Goal: Check status: Check status

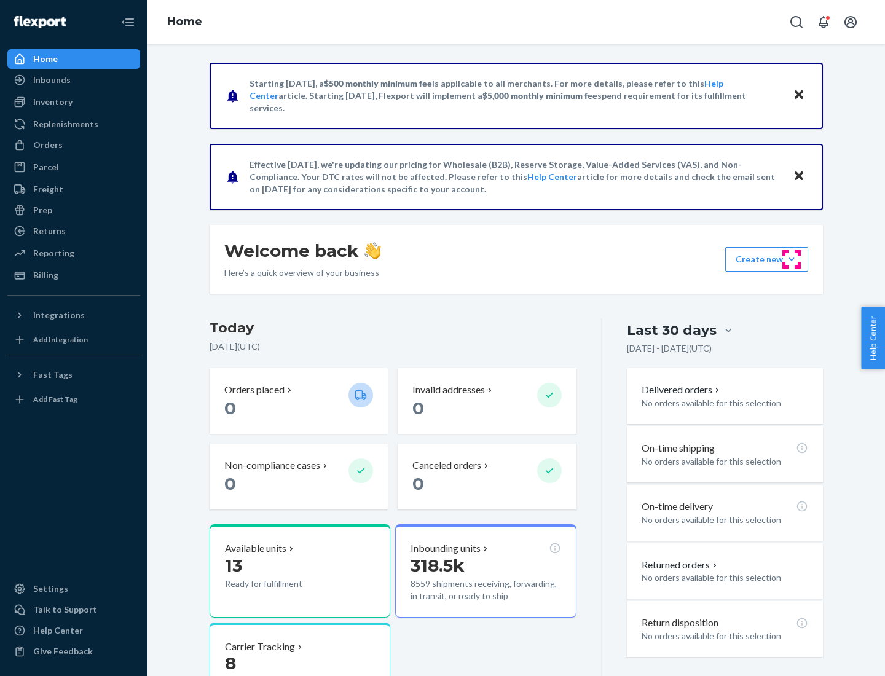
click at [791, 259] on button "Create new Create new inbound Create new order Create new product" at bounding box center [766, 259] width 83 height 25
click at [51, 80] on div "Inbounds" at bounding box center [51, 80] width 37 height 12
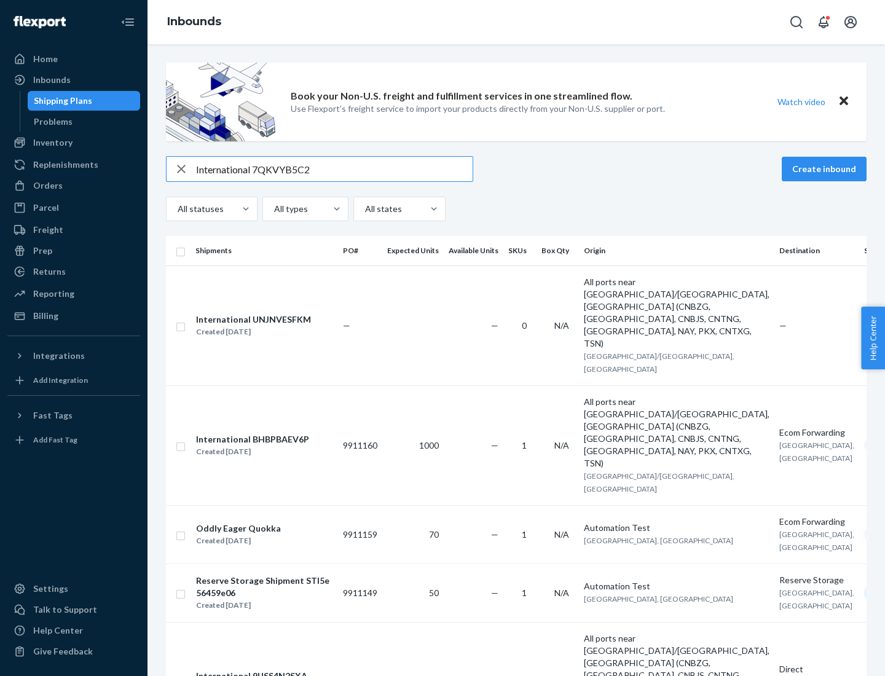
type input "International 7QKVYB5C29"
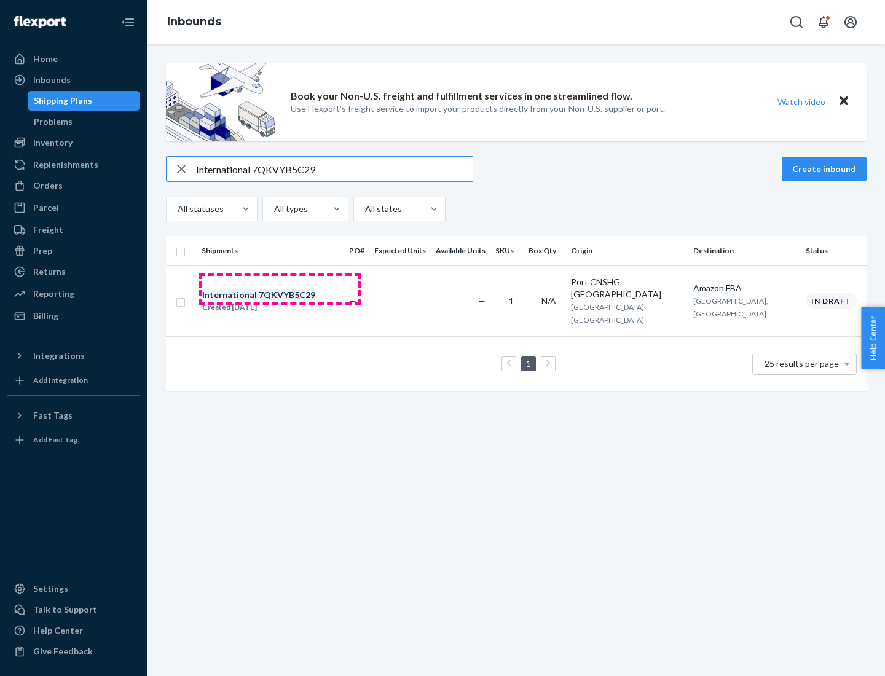
click at [280, 301] on div "Created [DATE]" at bounding box center [258, 307] width 113 height 12
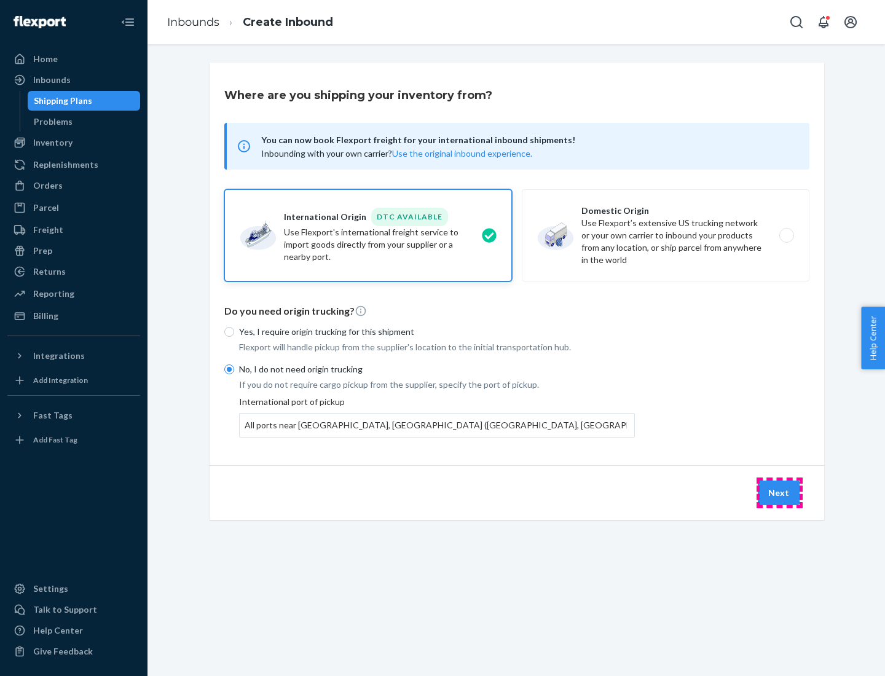
click at [779, 492] on button "Next" at bounding box center [779, 492] width 42 height 25
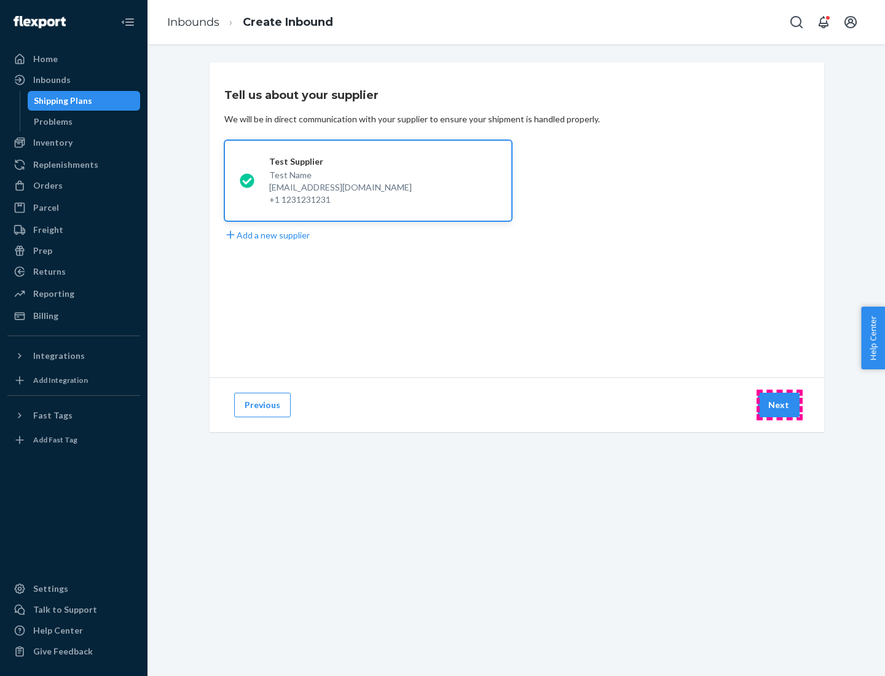
click at [779, 405] on button "Next" at bounding box center [779, 405] width 42 height 25
